Goal: Find specific page/section: Locate a particular part of the current website

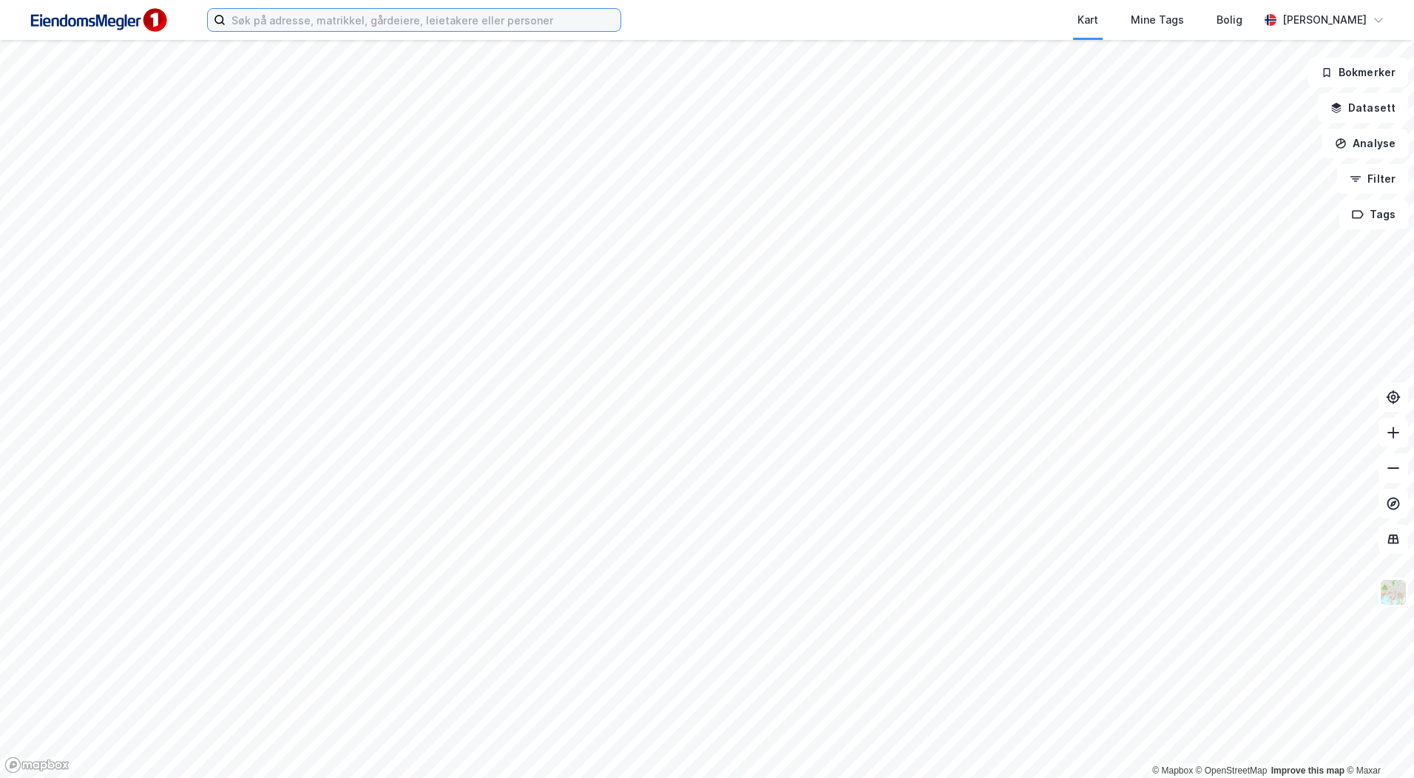
click at [398, 27] on input at bounding box center [422, 20] width 395 height 22
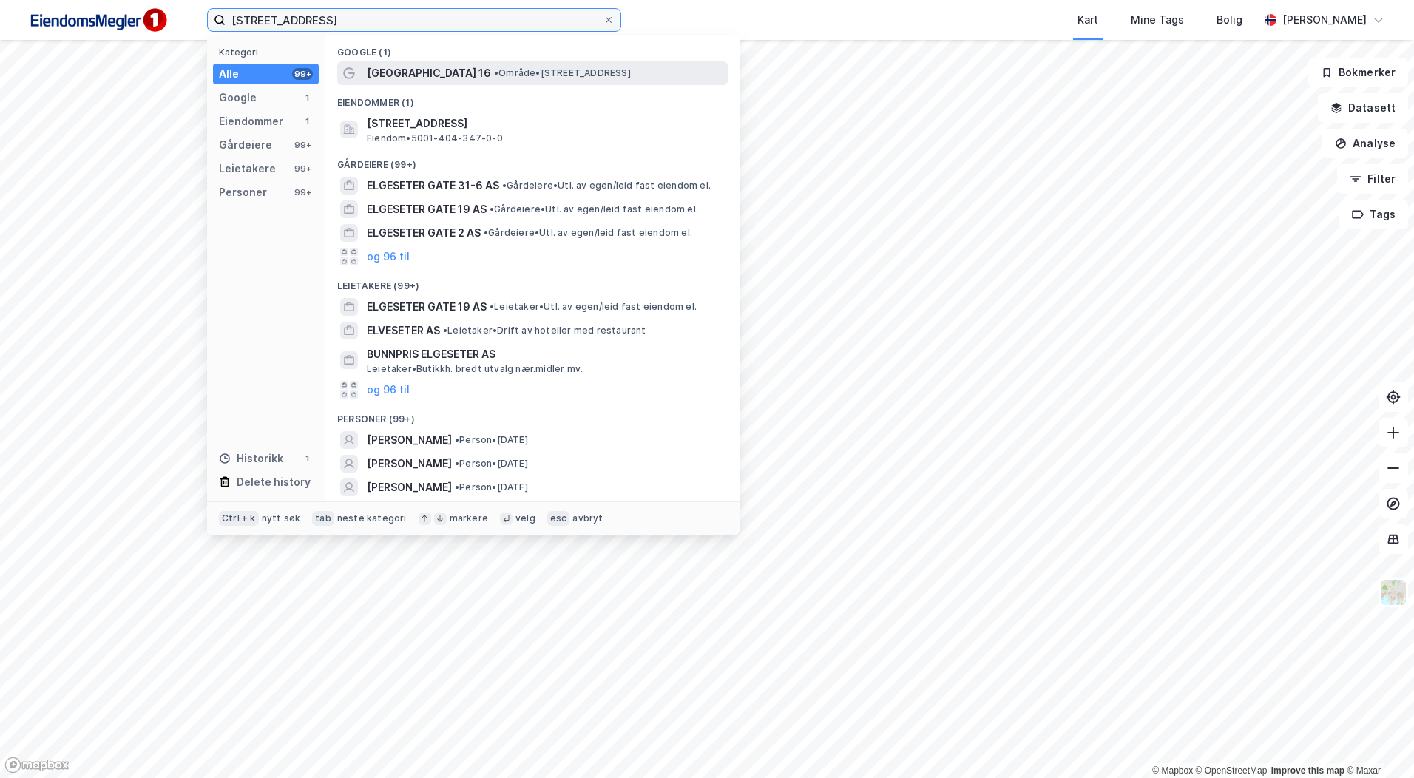
type input "[STREET_ADDRESS]"
click at [439, 80] on span "[GEOGRAPHIC_DATA] 16" at bounding box center [429, 73] width 124 height 18
